Goal: Task Accomplishment & Management: Complete application form

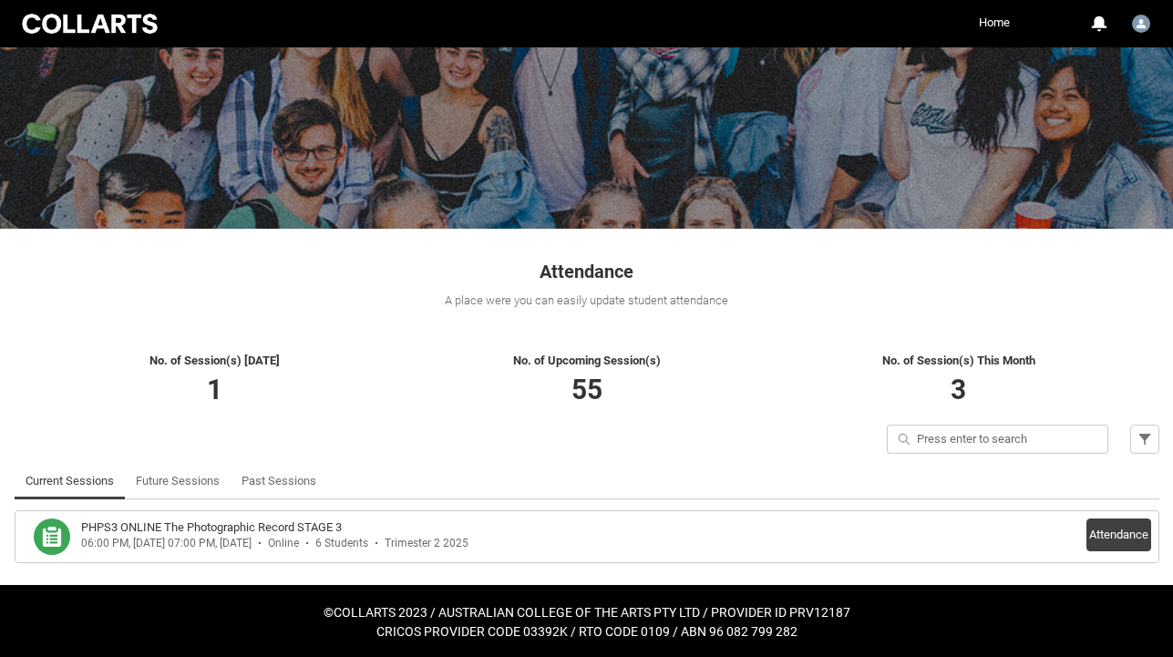
scroll to position [112, 0]
click at [383, 534] on div "PHPS3 ONLINE The Photographic Record STAGE 3" at bounding box center [516, 527] width 871 height 18
click at [1123, 536] on button "Attendance" at bounding box center [1118, 534] width 65 height 33
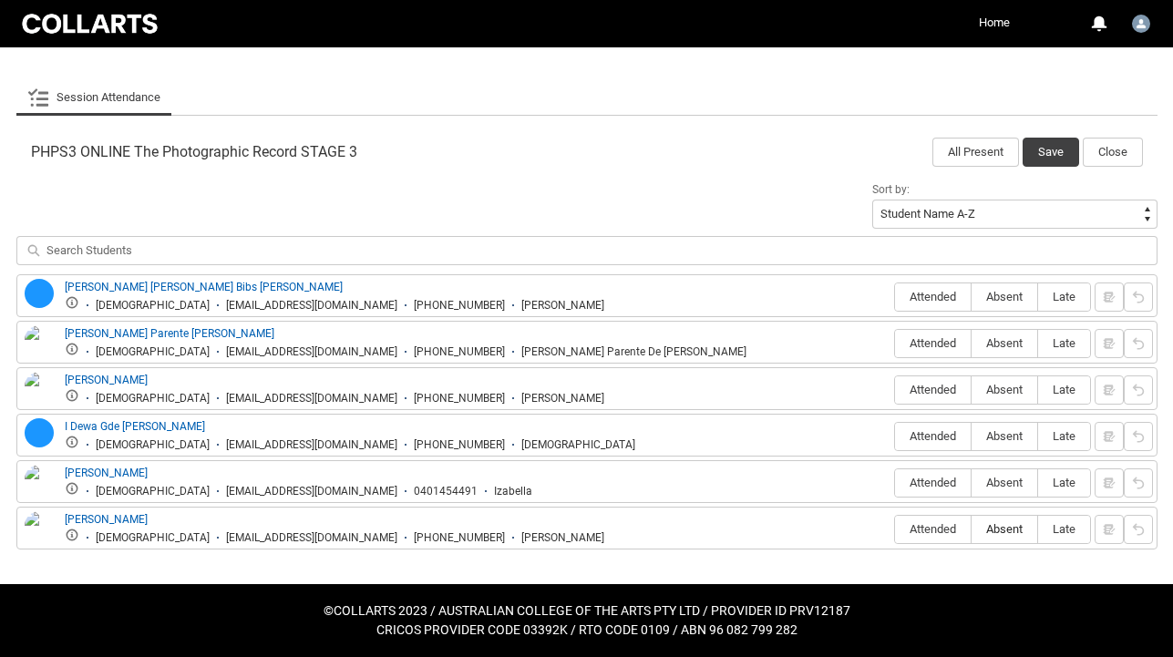
scroll to position [517, 0]
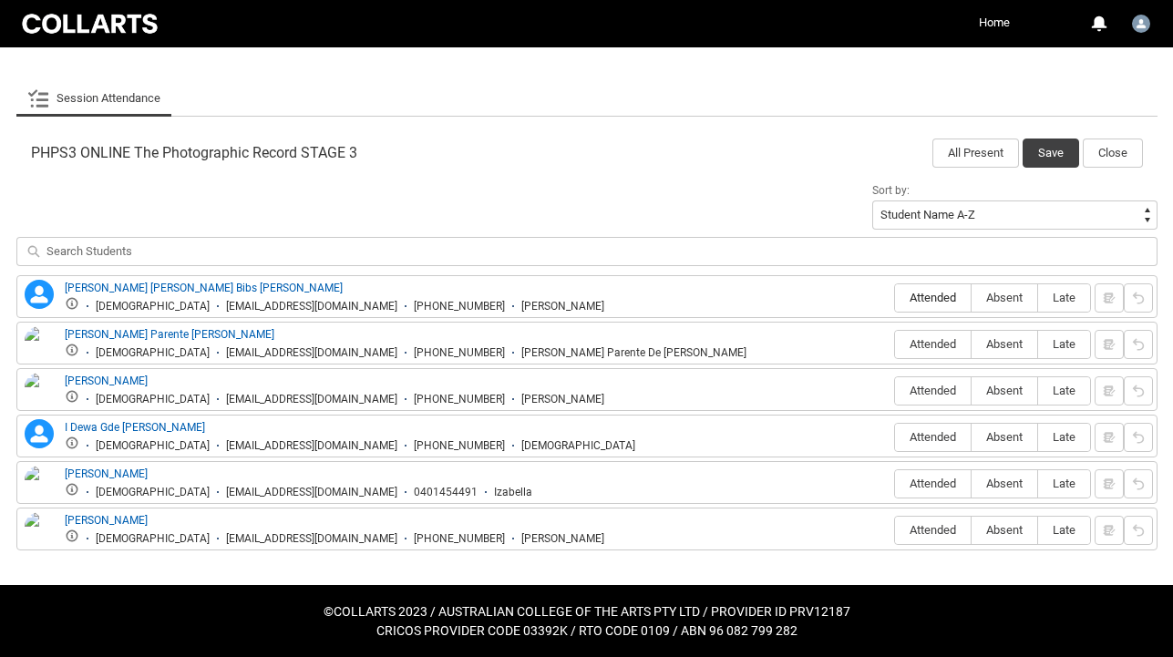
click at [941, 290] on label "Attended" at bounding box center [933, 298] width 76 height 28
click at [895, 297] on input "Attended" at bounding box center [894, 297] width 1 height 1
type lightning-radio-group "Attended"
radio input "true"
click at [918, 340] on span "Attended" at bounding box center [933, 344] width 76 height 14
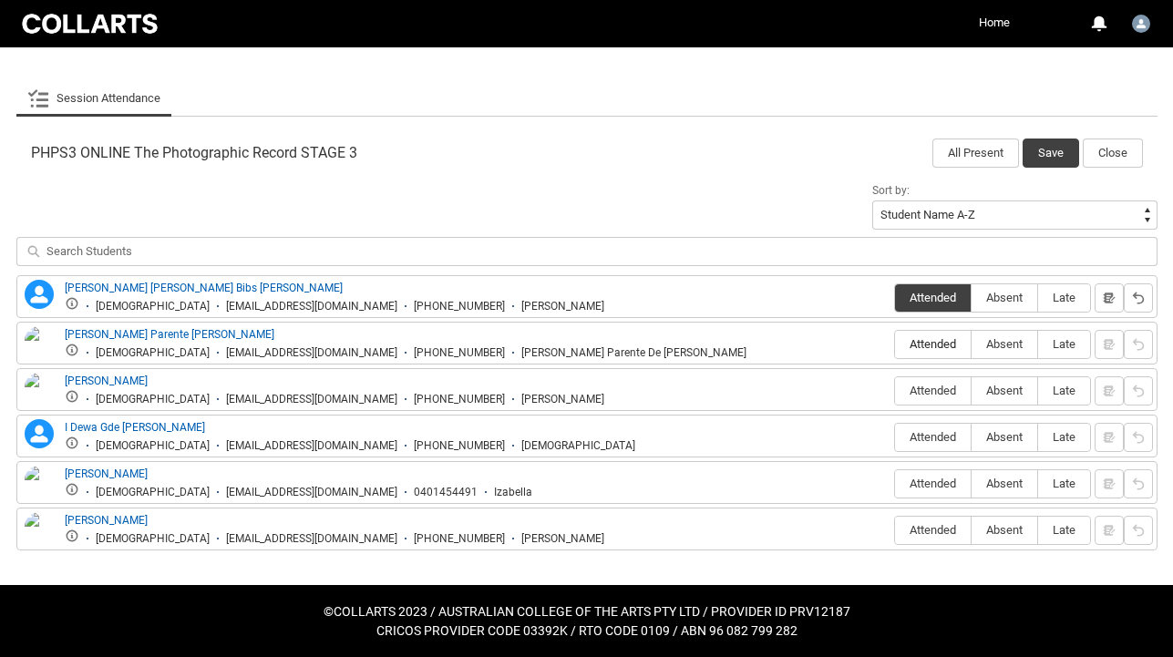
click at [895, 344] on input "Attended" at bounding box center [894, 344] width 1 height 1
type lightning-radio-group "Attended"
radio input "true"
click at [1005, 386] on span "Absent" at bounding box center [1004, 391] width 66 height 14
click at [971, 390] on input "Absent" at bounding box center [970, 390] width 1 height 1
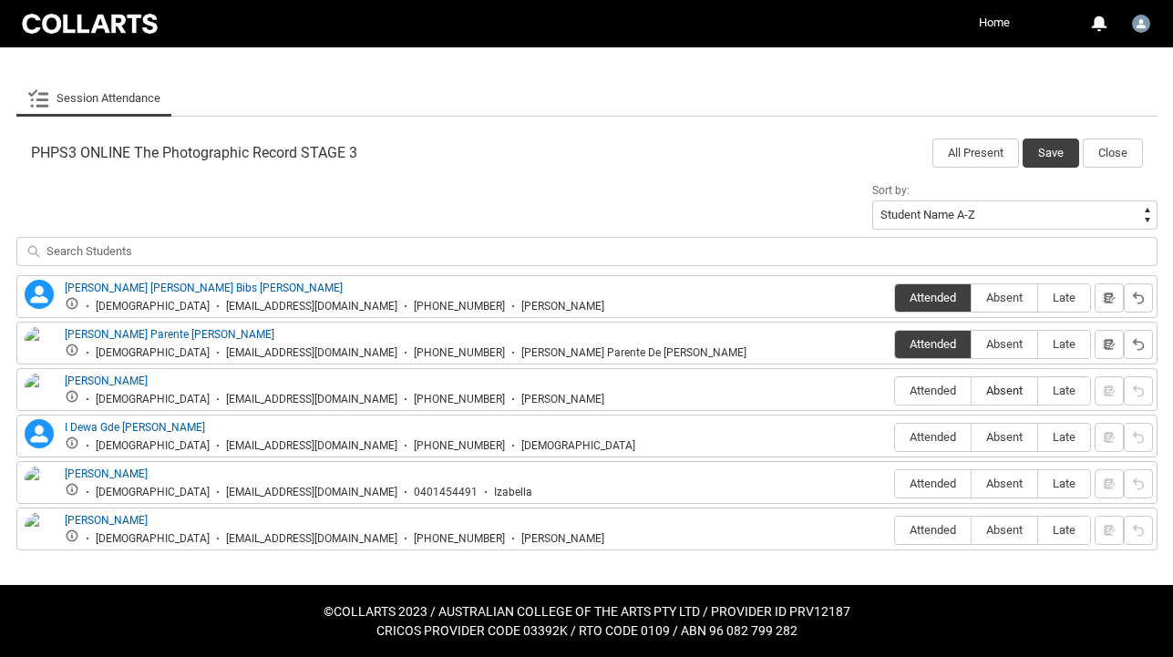
type lightning-radio-group "Absent"
radio input "true"
click at [1010, 432] on span "Absent" at bounding box center [1004, 437] width 66 height 14
click at [971, 436] on input "Absent" at bounding box center [970, 436] width 1 height 1
type lightning-radio-group "Absent"
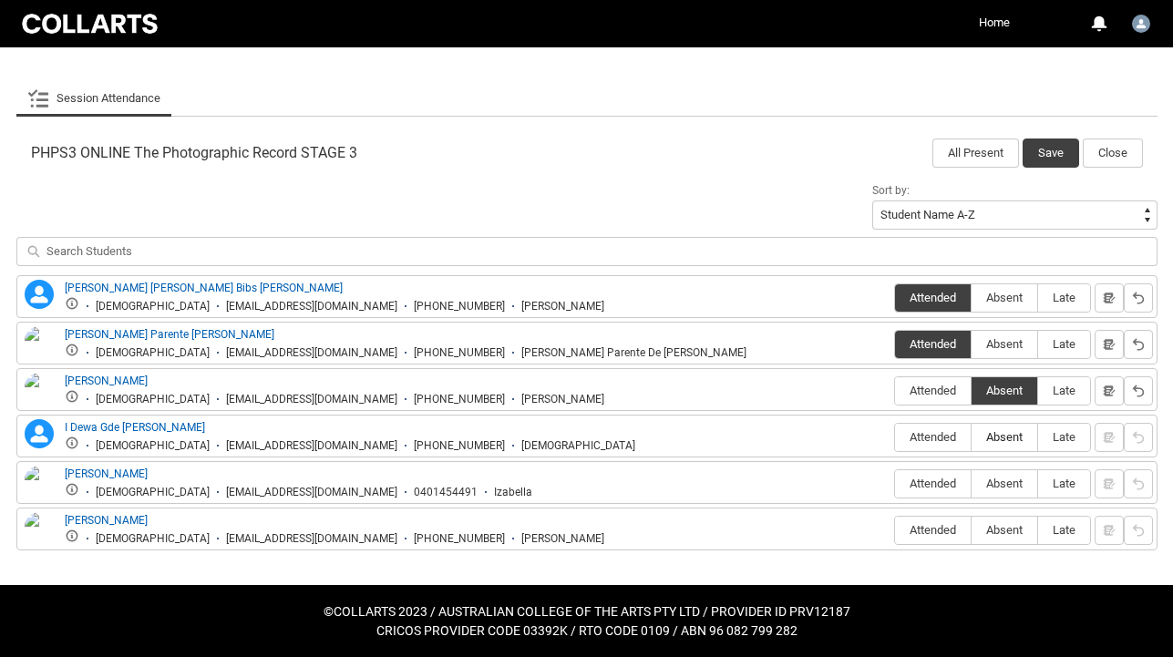
radio input "true"
click at [1016, 486] on span "Absent" at bounding box center [1004, 484] width 66 height 14
click at [971, 484] on input "Absent" at bounding box center [970, 483] width 1 height 1
type lightning-radio-group "Absent"
radio input "true"
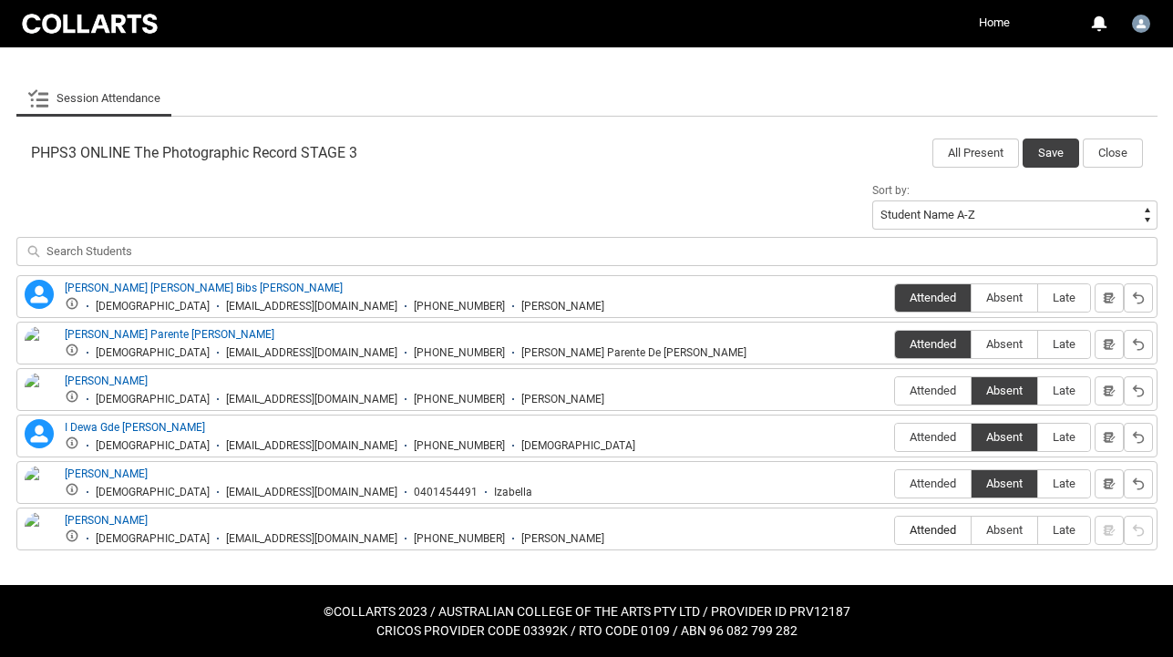
click at [939, 527] on span "Attended" at bounding box center [933, 530] width 76 height 14
click at [895, 529] on input "Attended" at bounding box center [894, 529] width 1 height 1
type lightning-radio-group "Attended"
radio input "true"
click at [1049, 149] on button "Save" at bounding box center [1050, 153] width 56 height 29
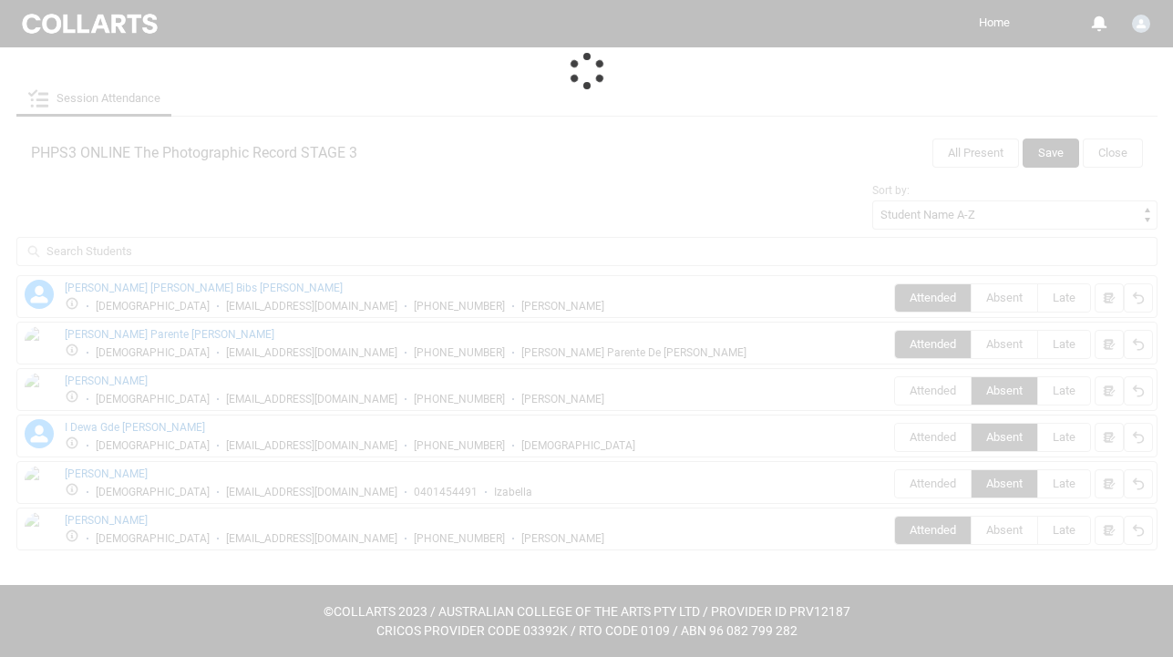
scroll to position [112, 0]
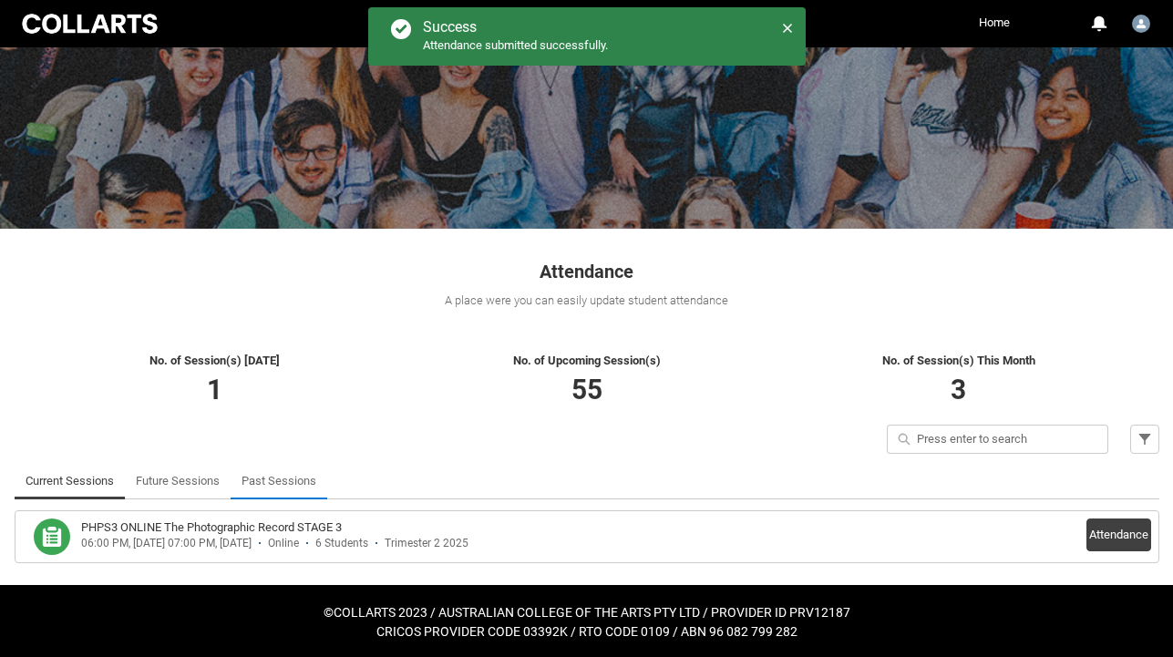
click at [294, 478] on link "Past Sessions" at bounding box center [278, 481] width 75 height 36
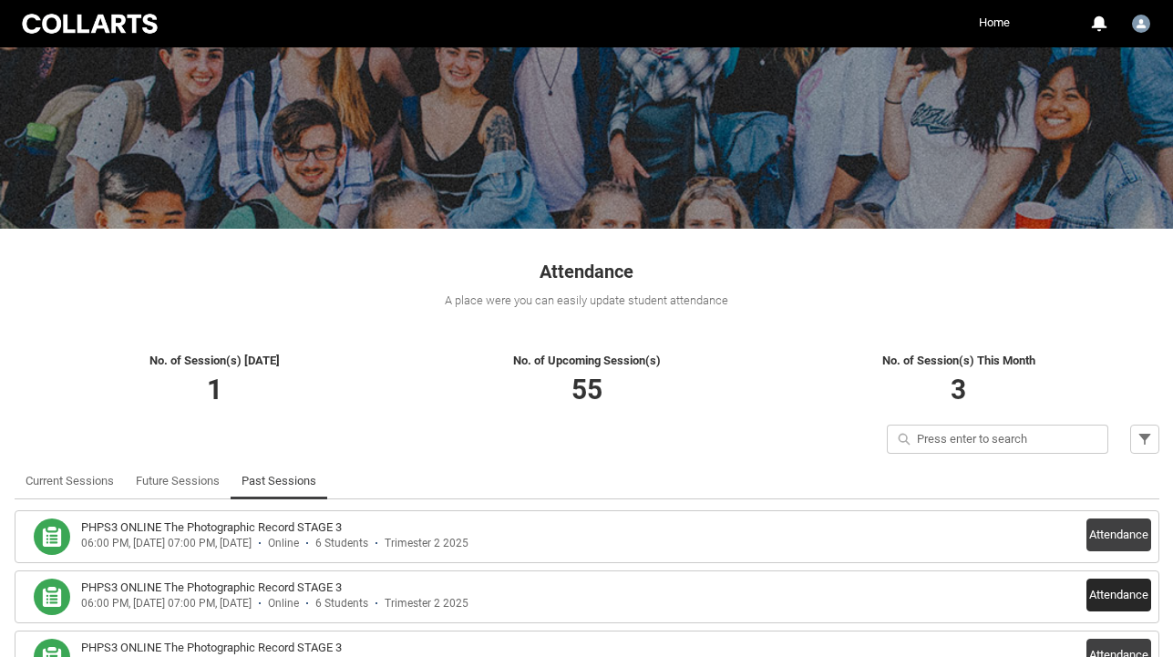
click at [1123, 592] on button "Attendance" at bounding box center [1118, 595] width 65 height 33
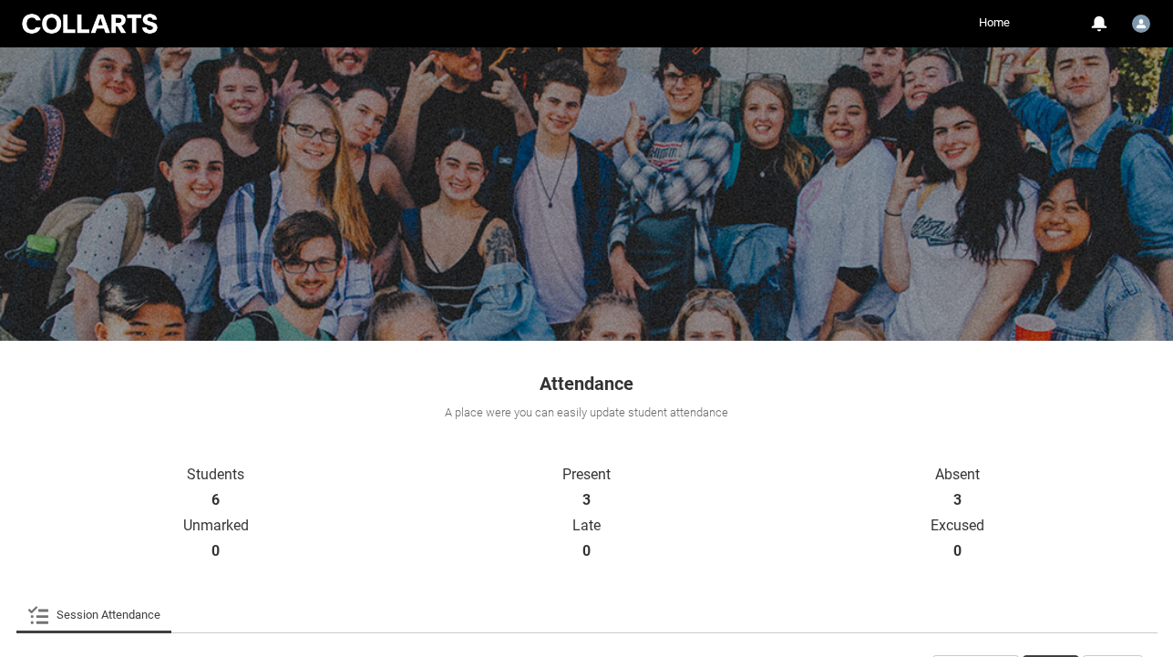
scroll to position [0, 0]
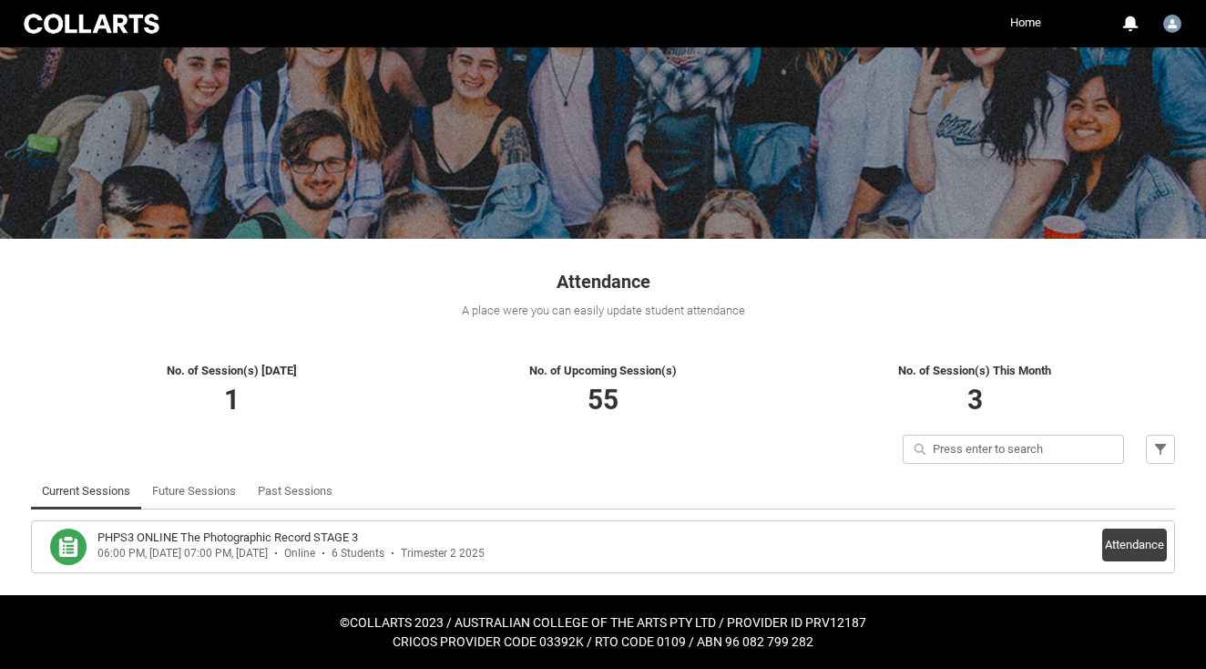
scroll to position [100, 0]
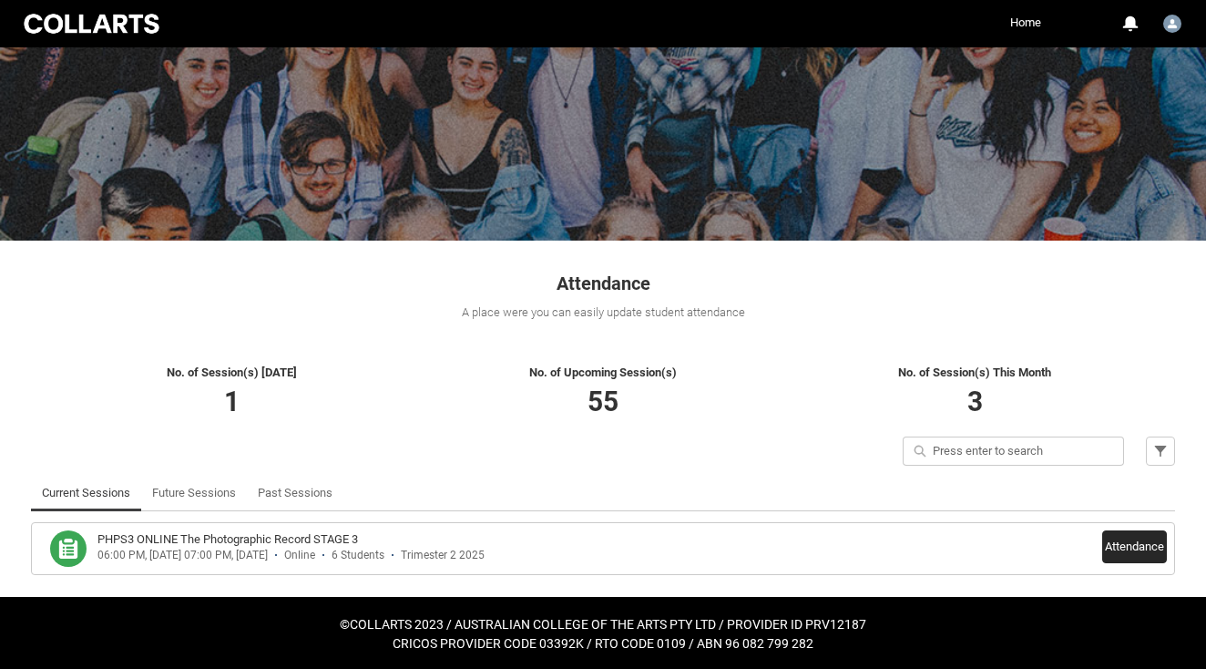
click at [1143, 548] on button "Attendance" at bounding box center [1135, 546] width 65 height 33
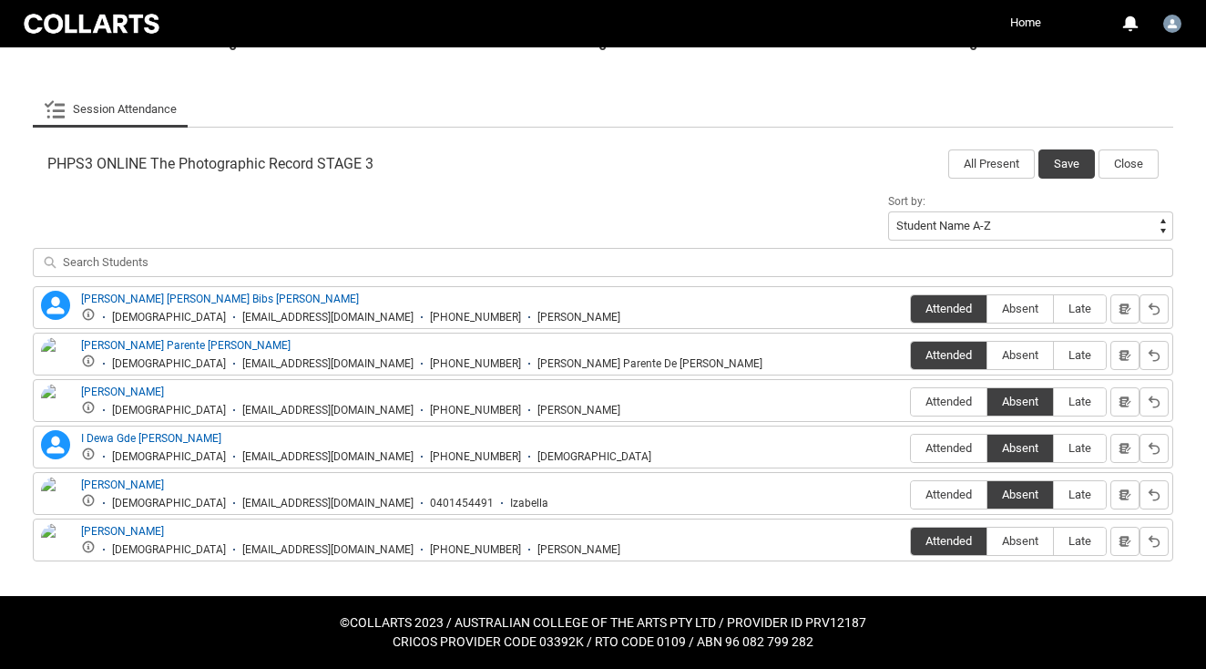
scroll to position [505, 0]
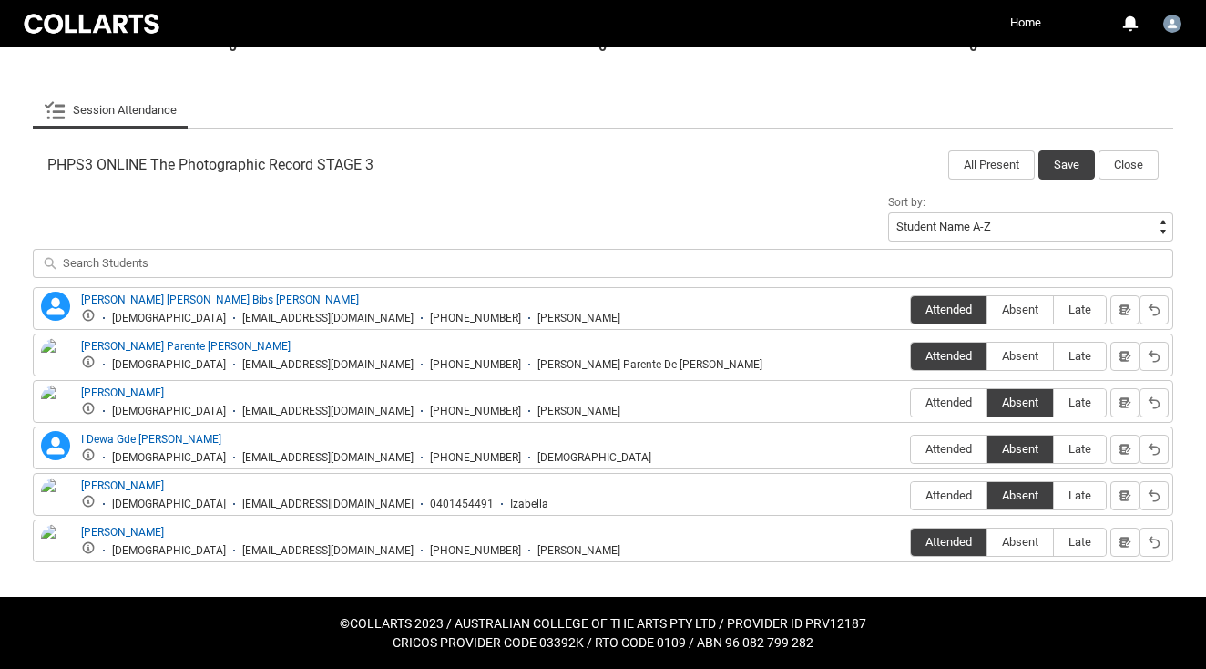
drag, startPoint x: 232, startPoint y: 436, endPoint x: 80, endPoint y: 441, distance: 152.2
click at [80, 441] on div "I [DEMOGRAPHIC_DATA] Gde [PERSON_NAME] I [PERSON_NAME] [DEMOGRAPHIC_DATA] [EMAI…" at bounding box center [344, 448] width 614 height 34
copy link "I Dewa Gde [PERSON_NAME]"
